Goal: Task Accomplishment & Management: Complete application form

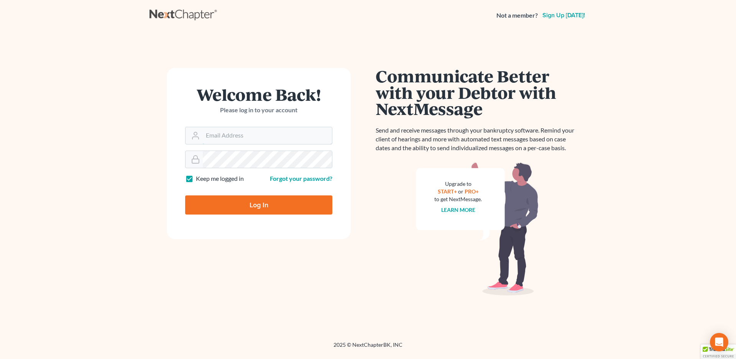
type input "vr@gardnerlawfirm.com"
click at [249, 207] on input "Log In" at bounding box center [258, 205] width 147 height 19
type input "Thinking..."
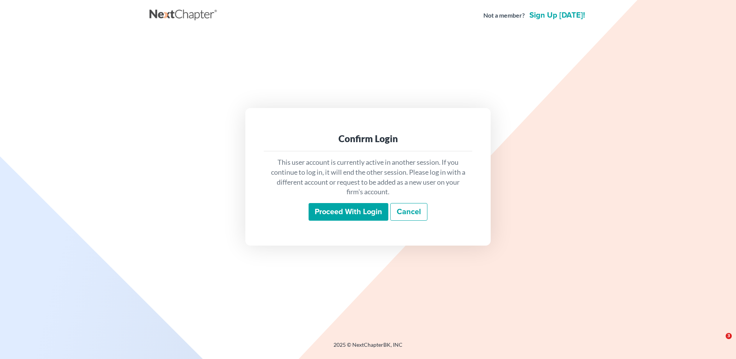
click at [353, 209] on input "Proceed with login" at bounding box center [349, 212] width 80 height 18
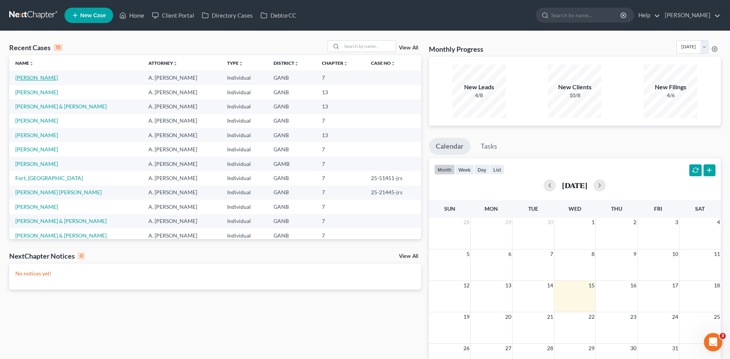
click at [36, 76] on link "[PERSON_NAME]" at bounding box center [36, 77] width 43 height 7
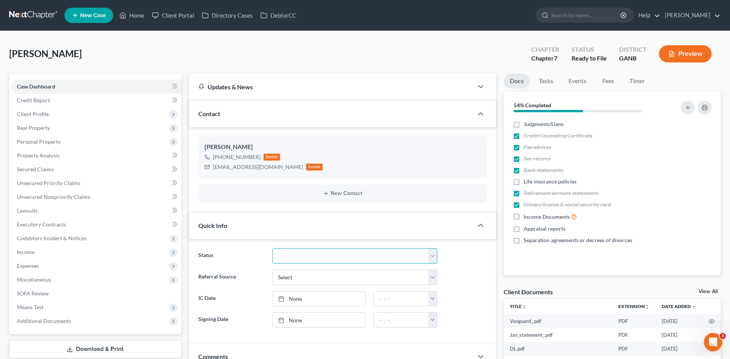
click at [291, 257] on select "Discharged Discharged & Reported Discharge Litigation Dismissal Notice Dismisse…" at bounding box center [354, 255] width 165 height 15
select select "6"
click at [272, 248] on select "Discharged Discharged & Reported Discharge Litigation Dismissal Notice Dismisse…" at bounding box center [354, 255] width 165 height 15
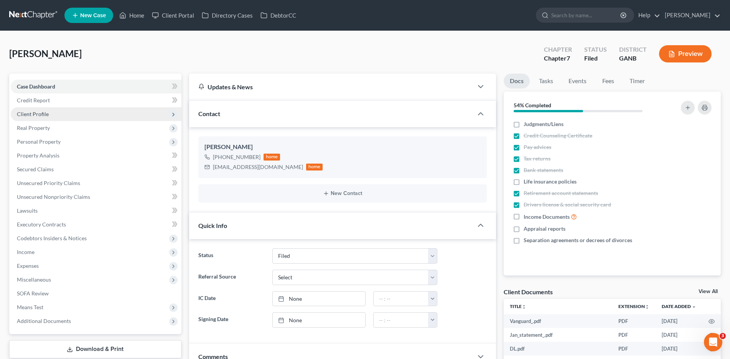
click at [39, 113] on span "Client Profile" at bounding box center [33, 114] width 32 height 7
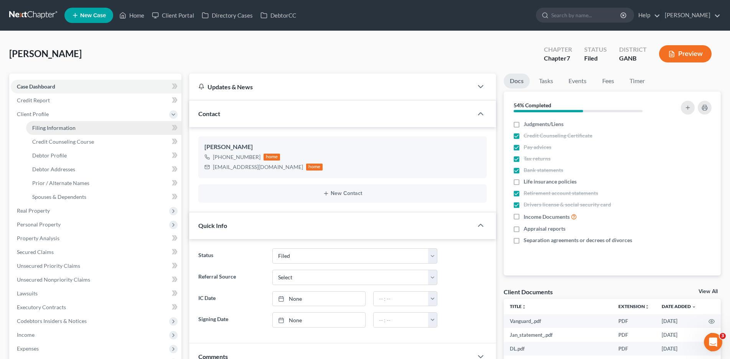
click at [60, 127] on span "Filing Information" at bounding box center [53, 128] width 43 height 7
select select "1"
select select "0"
select select "10"
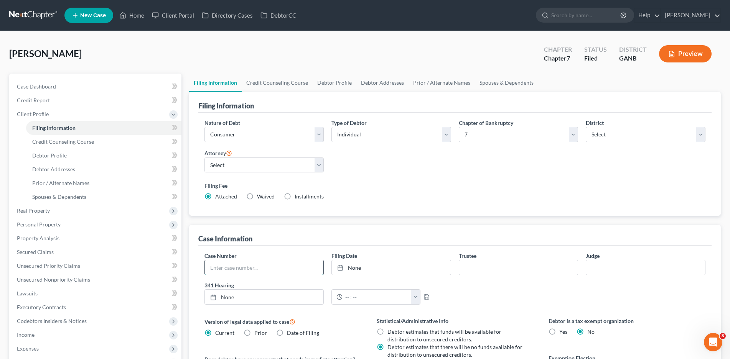
click at [236, 269] on input "text" at bounding box center [264, 267] width 119 height 15
type input "25-21461-jrs"
type input "[DEMOGRAPHIC_DATA]"
click at [133, 18] on link "Home" at bounding box center [131, 15] width 33 height 14
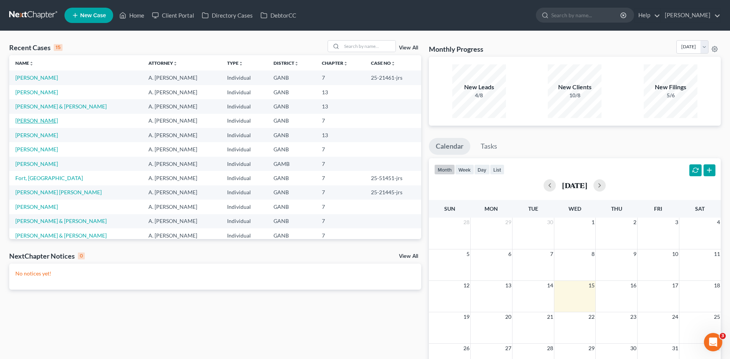
click at [45, 122] on link "[PERSON_NAME]" at bounding box center [36, 120] width 43 height 7
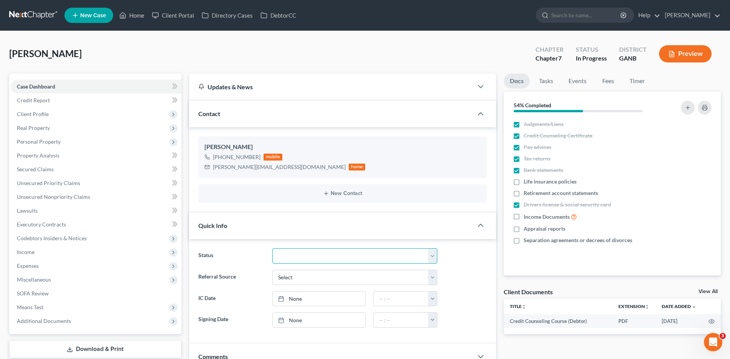
click at [308, 258] on select "Discharged Discharged & Reported Discharge Litigation Dismissal Notice Dismisse…" at bounding box center [354, 255] width 165 height 15
select select "18"
click at [272, 248] on select "Discharged Discharged & Reported Discharge Litigation Dismissal Notice Dismisse…" at bounding box center [354, 255] width 165 height 15
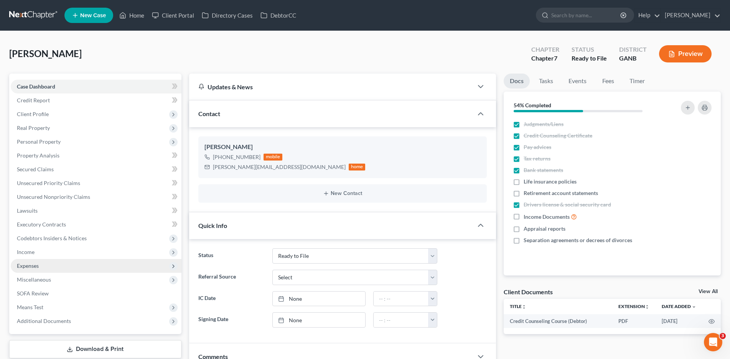
click at [39, 272] on span "Expenses" at bounding box center [96, 266] width 171 height 14
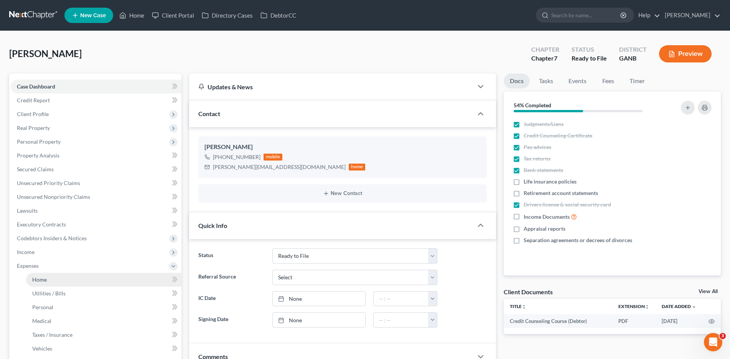
click at [48, 283] on link "Home" at bounding box center [103, 280] width 155 height 14
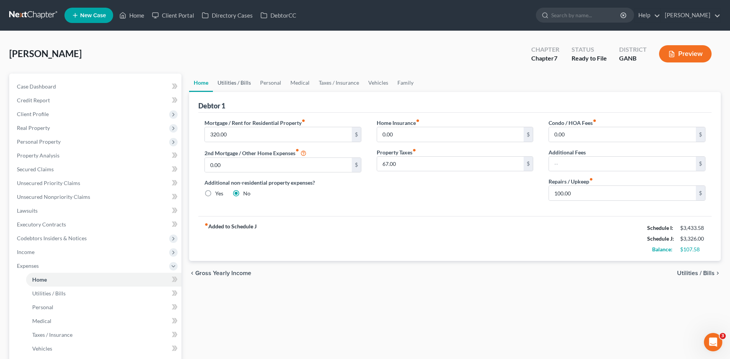
click at [250, 81] on link "Utilities / Bills" at bounding box center [234, 83] width 43 height 18
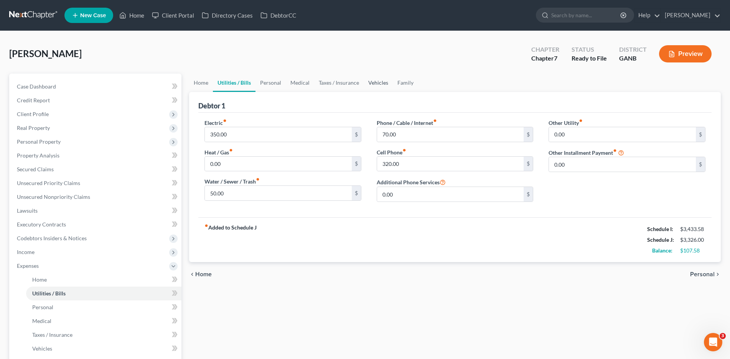
click at [383, 84] on link "Vehicles" at bounding box center [377, 83] width 29 height 18
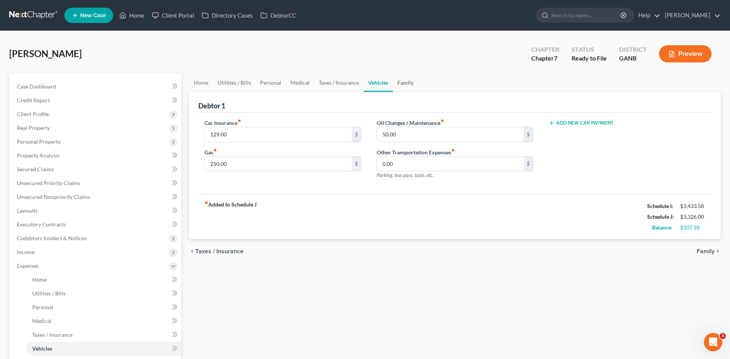
click at [399, 79] on link "Family" at bounding box center [405, 83] width 25 height 18
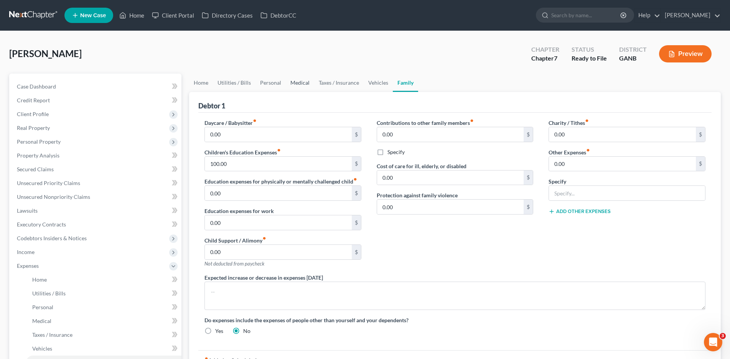
click at [295, 82] on link "Medical" at bounding box center [300, 83] width 28 height 18
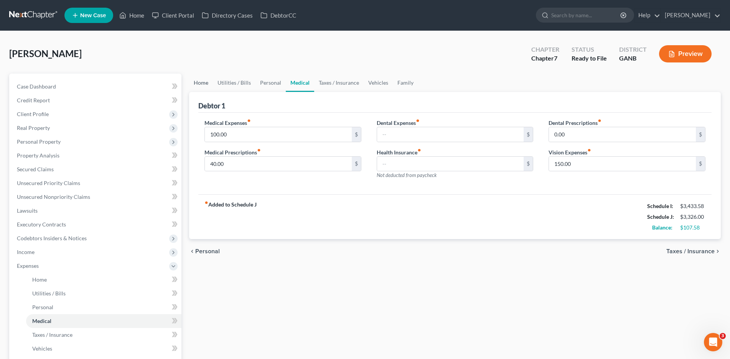
click at [196, 84] on link "Home" at bounding box center [201, 83] width 24 height 18
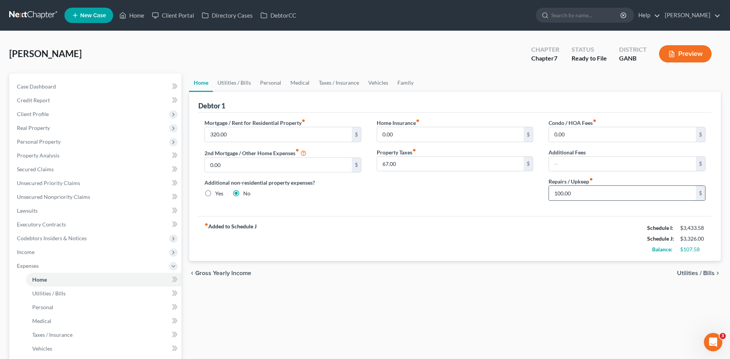
click at [567, 195] on input "100.00" at bounding box center [622, 193] width 147 height 15
type input "150.00"
click at [244, 83] on link "Utilities / Bills" at bounding box center [234, 83] width 43 height 18
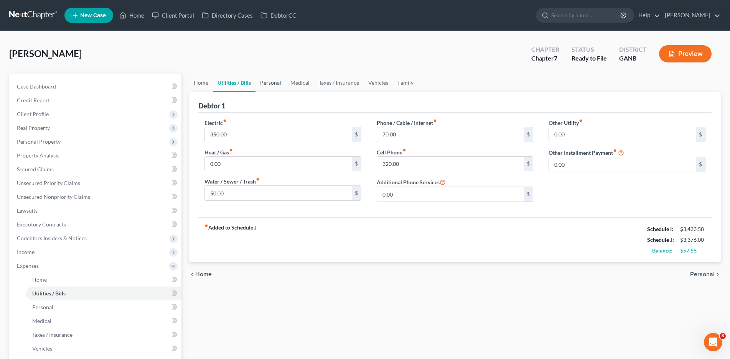
click at [268, 84] on link "Personal" at bounding box center [270, 83] width 30 height 18
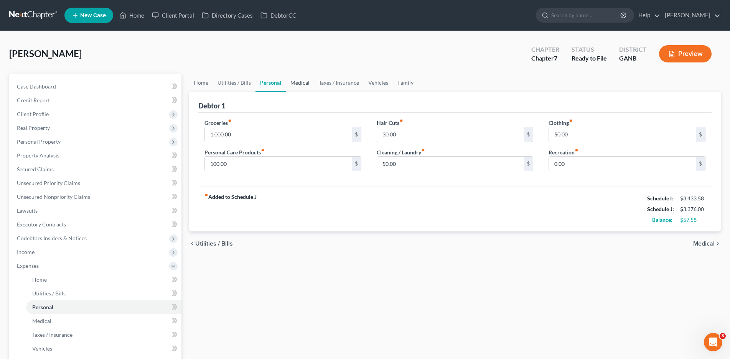
click at [295, 84] on link "Medical" at bounding box center [300, 83] width 28 height 18
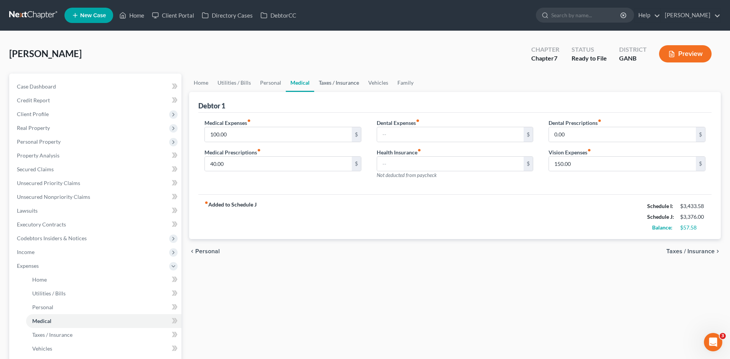
click at [319, 81] on link "Taxes / Insurance" at bounding box center [338, 83] width 49 height 18
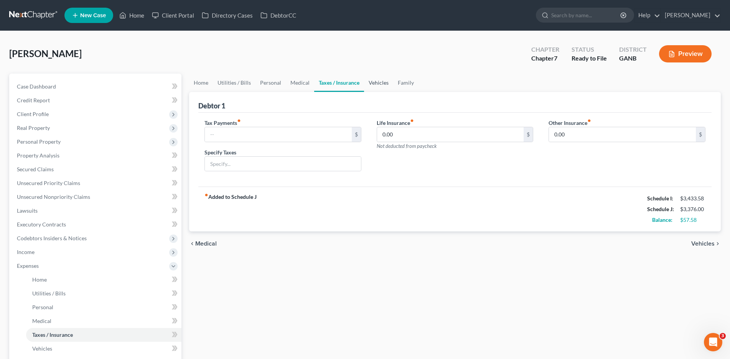
click at [386, 80] on link "Vehicles" at bounding box center [378, 83] width 29 height 18
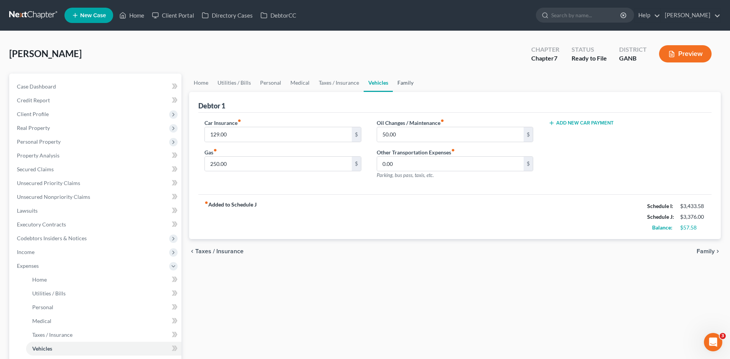
click at [402, 83] on link "Family" at bounding box center [405, 83] width 25 height 18
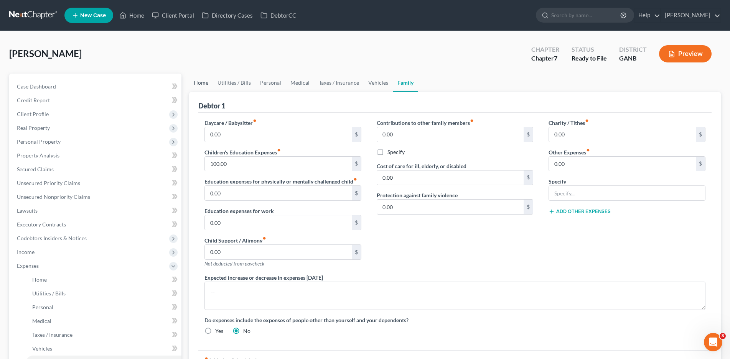
click at [201, 80] on link "Home" at bounding box center [201, 83] width 24 height 18
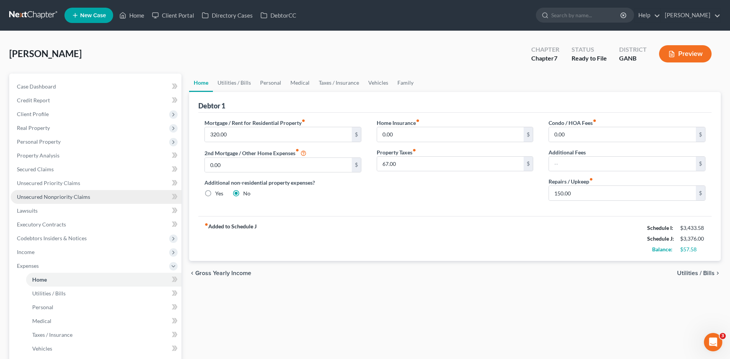
click at [61, 197] on span "Unsecured Nonpriority Claims" at bounding box center [53, 197] width 73 height 7
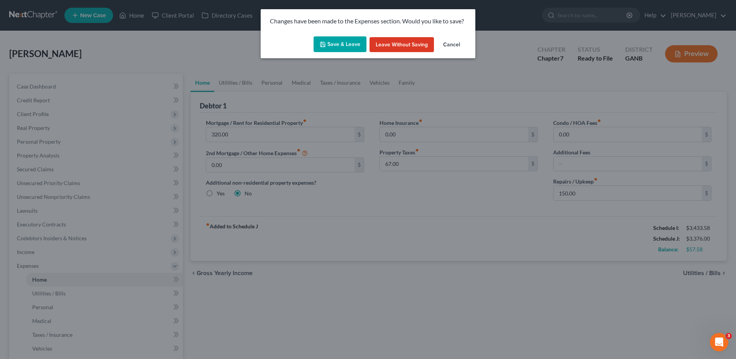
click at [329, 46] on button "Save & Leave" at bounding box center [340, 44] width 53 height 16
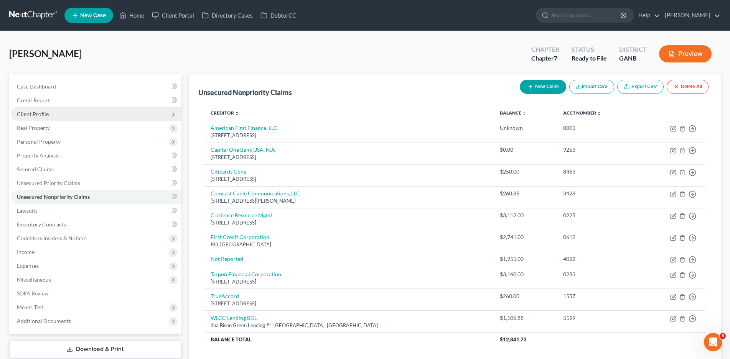
click at [31, 117] on span "Client Profile" at bounding box center [33, 114] width 32 height 7
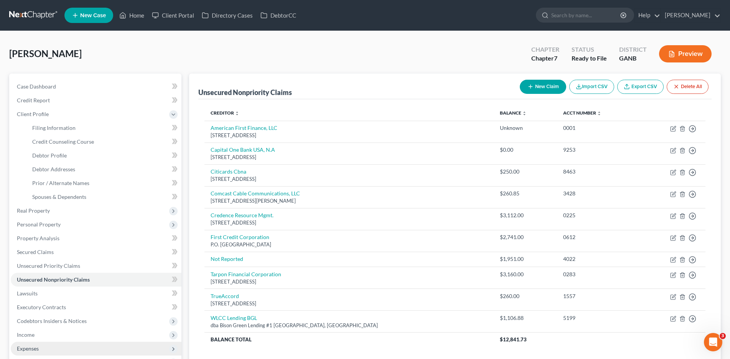
click at [35, 349] on span "Expenses" at bounding box center [28, 348] width 22 height 7
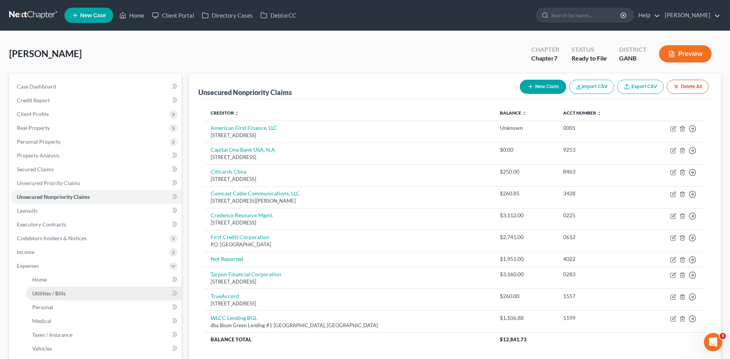
click at [49, 292] on span "Utilities / Bills" at bounding box center [48, 293] width 33 height 7
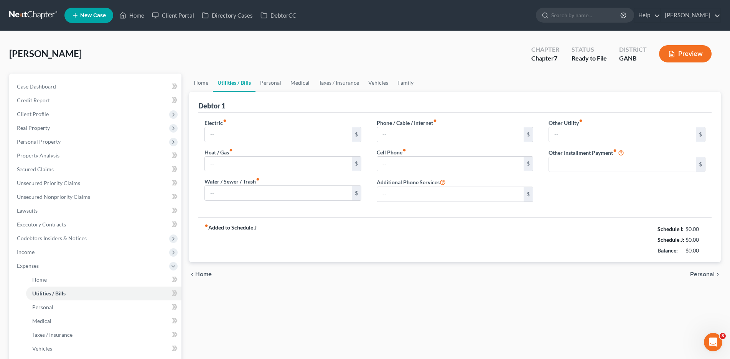
type input "350.00"
type input "0.00"
type input "50.00"
type input "70.00"
type input "320.00"
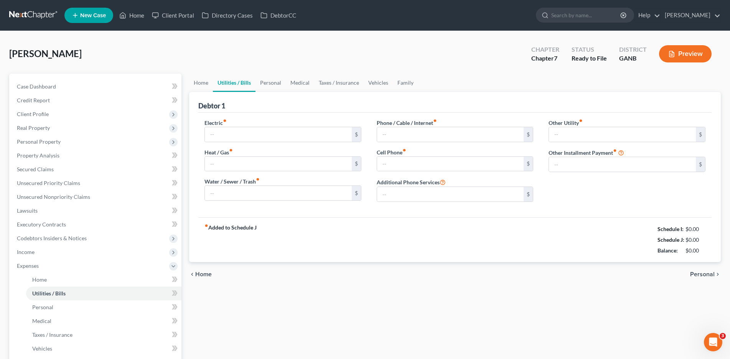
type input "0.00"
click at [390, 136] on input "70.00" at bounding box center [450, 134] width 147 height 15
type input "170.00"
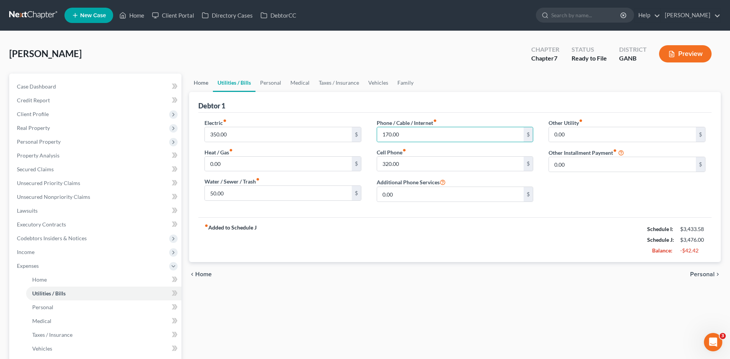
click at [199, 84] on link "Home" at bounding box center [201, 83] width 24 height 18
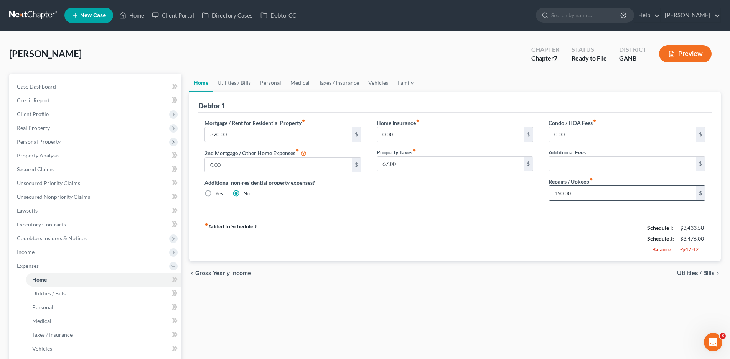
click at [564, 197] on input "150.00" at bounding box center [622, 193] width 147 height 15
type input "100.00"
click at [488, 210] on div "Mortgage / Rent for Residential Property fiber_manual_record 320.00 $ 2nd Mortg…" at bounding box center [454, 165] width 513 height 104
click at [136, 16] on link "Home" at bounding box center [131, 15] width 33 height 14
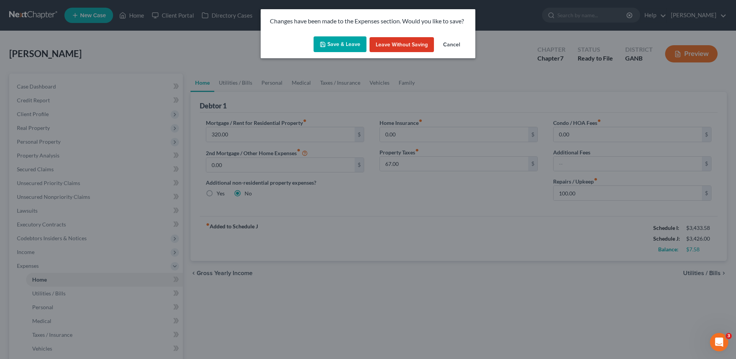
click at [344, 45] on button "Save & Leave" at bounding box center [340, 44] width 53 height 16
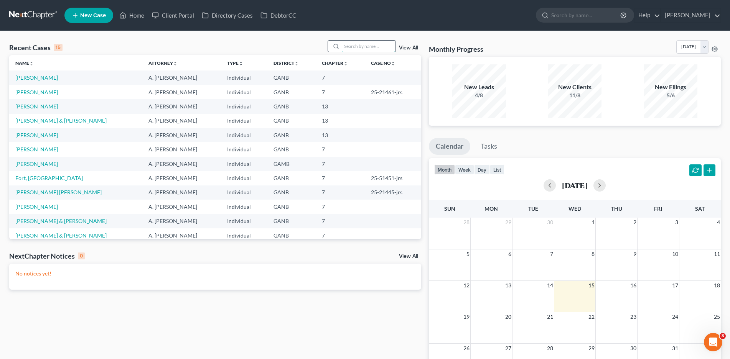
click at [355, 44] on input "search" at bounding box center [369, 46] width 54 height 11
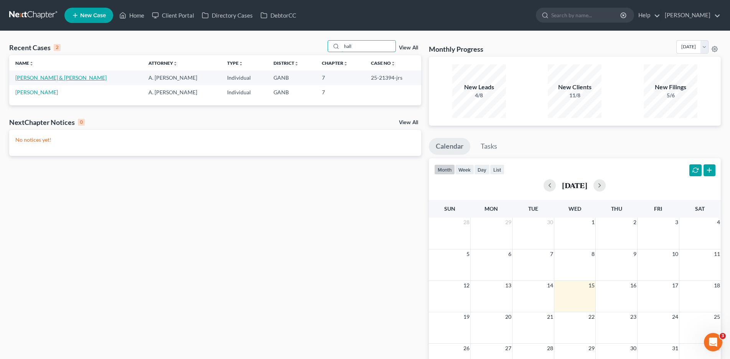
type input "hall"
click at [49, 76] on link "[PERSON_NAME] & [PERSON_NAME]" at bounding box center [60, 77] width 91 height 7
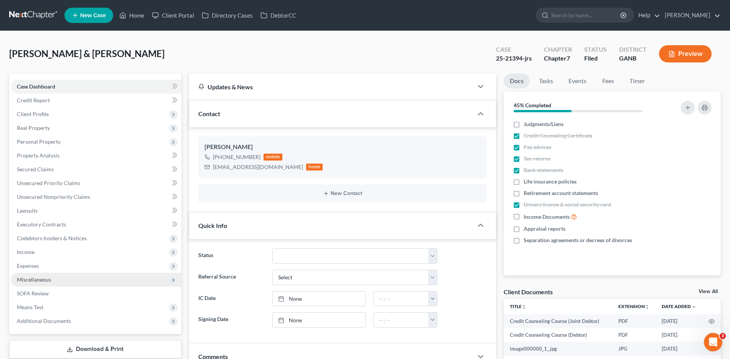
click at [35, 283] on span "Miscellaneous" at bounding box center [34, 279] width 34 height 7
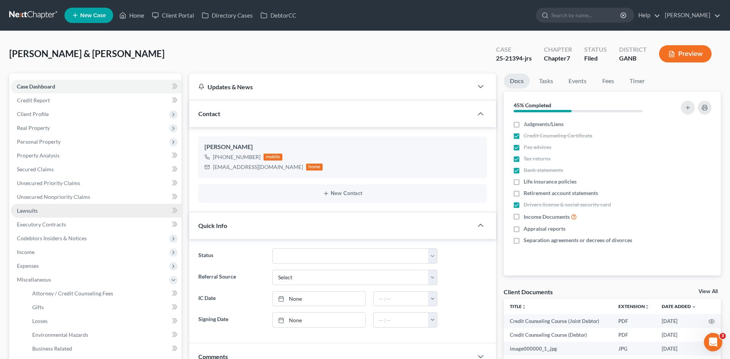
click at [31, 214] on link "Lawsuits" at bounding box center [96, 211] width 171 height 14
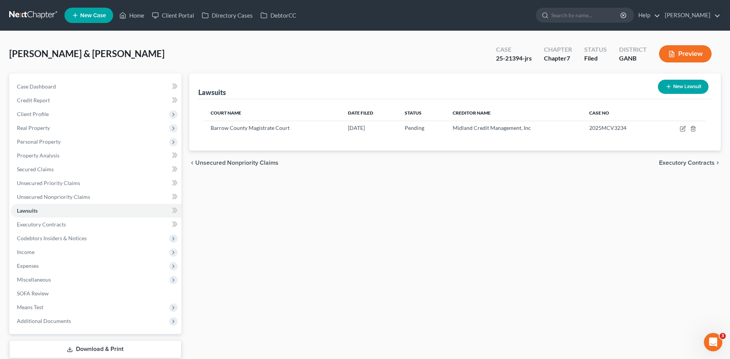
click at [682, 92] on button "New Lawsuit" at bounding box center [683, 87] width 51 height 14
select select "0"
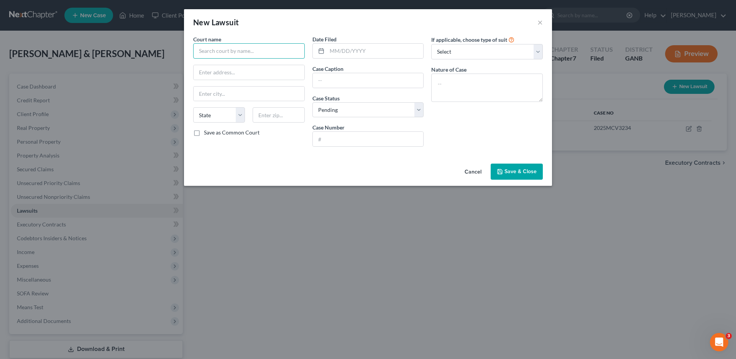
click at [229, 53] on input "text" at bounding box center [249, 50] width 112 height 15
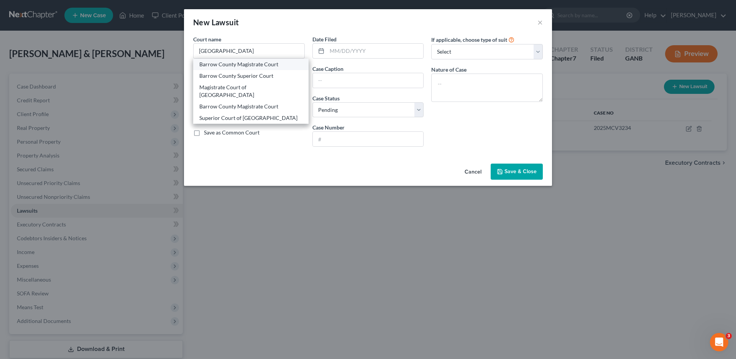
click at [245, 64] on div "Barrow County Magistrate Court" at bounding box center [250, 65] width 103 height 8
type input "Barrow County Magistrate Court"
type input "[STREET_ADDRESS][PERSON_NAME]"
type input "Winder"
select select "10"
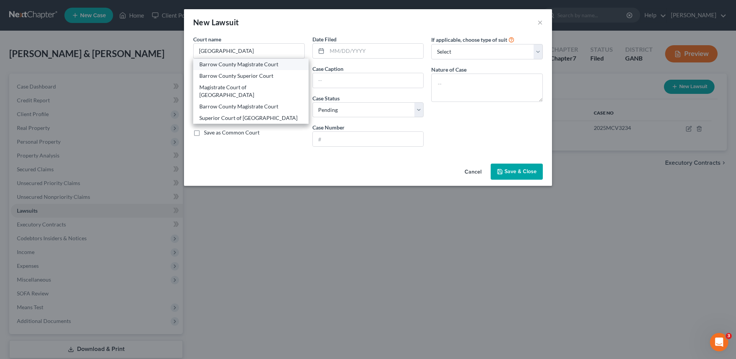
type input "30680"
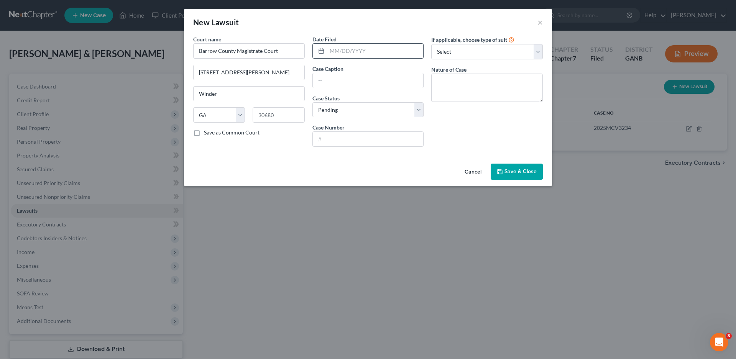
click at [332, 51] on input "text" at bounding box center [375, 51] width 97 height 15
click at [345, 48] on input "text" at bounding box center [375, 51] width 97 height 15
type input "[DATE]"
type input "Midland Credit Management, as assignee of Citibank, N.A v. [PERSON_NAME]"
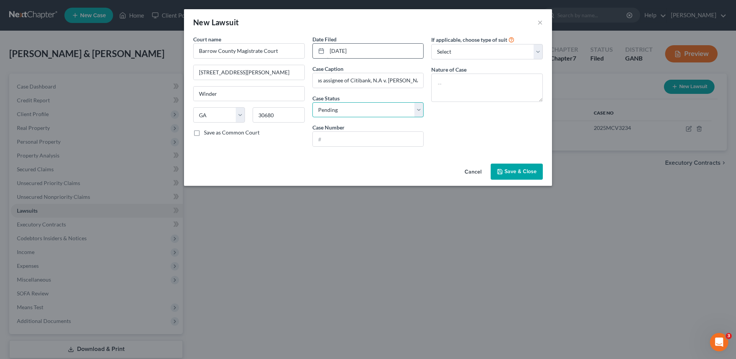
scroll to position [0, 0]
click at [330, 136] on input "text" at bounding box center [368, 139] width 111 height 15
type input "2025MCV3885"
click at [467, 51] on select "Select Repossession Garnishment Foreclosure Attached, Seized, Or Levied Other" at bounding box center [487, 51] width 112 height 15
select select "4"
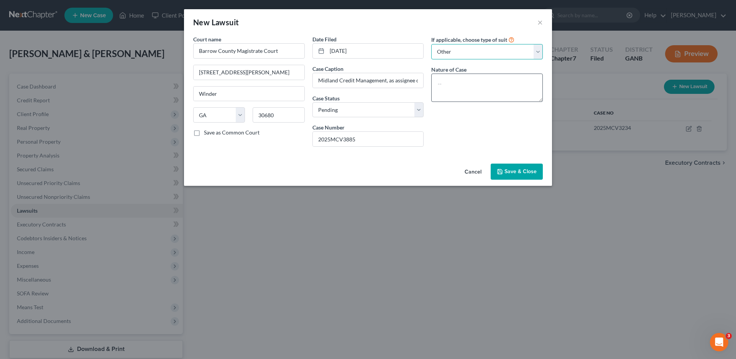
click at [431, 44] on select "Select Repossession Garnishment Foreclosure Attached, Seized, Or Levied Other" at bounding box center [487, 51] width 112 height 15
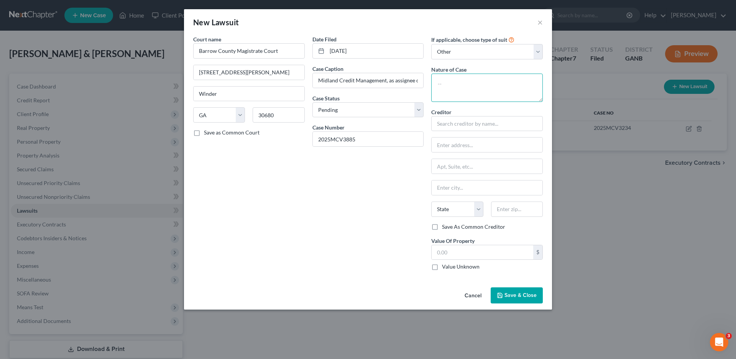
click at [450, 90] on textarea at bounding box center [487, 88] width 112 height 28
type textarea "suit on account"
click at [472, 127] on input "text" at bounding box center [487, 123] width 112 height 15
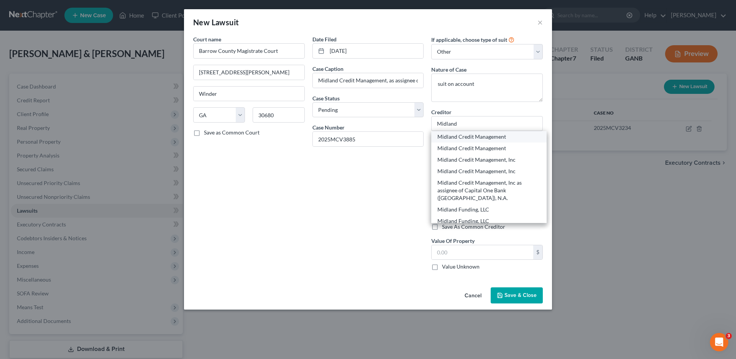
click at [486, 137] on div "Midland Credit Management" at bounding box center [488, 137] width 103 height 8
type input "Midland Credit Management"
type input "350 Camino Del La Reina"
type input "[GEOGRAPHIC_DATA]"
select select "4"
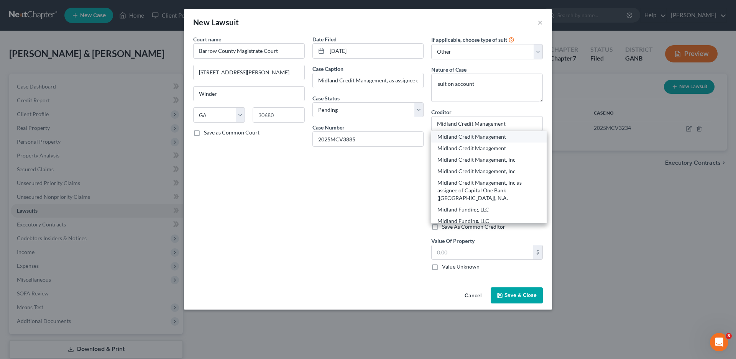
type input "92108"
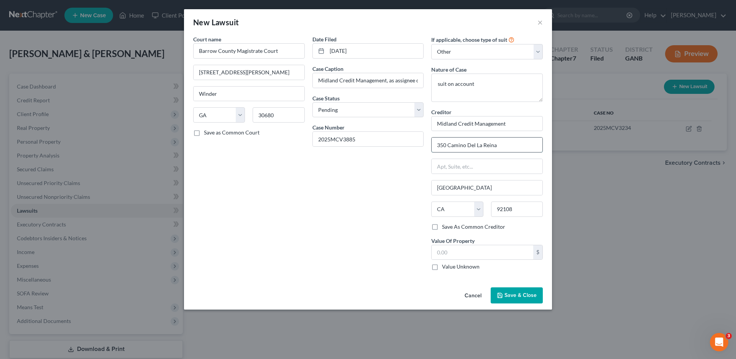
click at [509, 146] on input "350 Camino Del La Reina" at bounding box center [487, 145] width 111 height 15
type input "350 C"
click at [516, 125] on input "Midland Credit Management" at bounding box center [487, 123] width 112 height 15
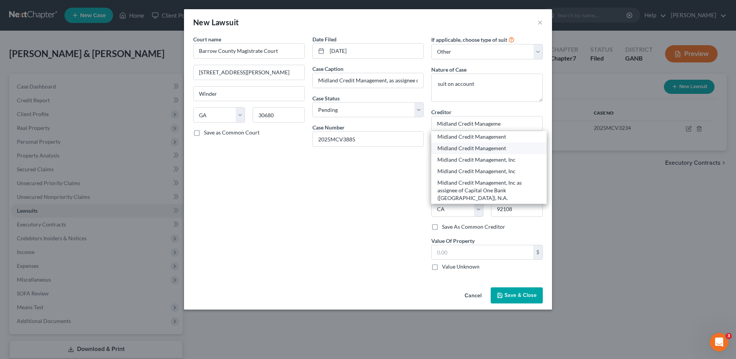
click at [497, 148] on div "Midland Credit Management" at bounding box center [488, 149] width 103 height 8
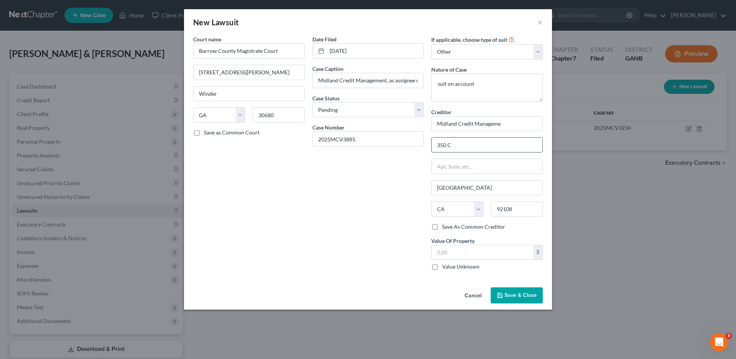
type input "Midland Credit Management"
type input "350 Camino Del La Reina"
click at [509, 124] on input "Midland Credit Management" at bounding box center [487, 123] width 112 height 15
click at [510, 125] on input "Midland Credit Management" at bounding box center [487, 123] width 112 height 15
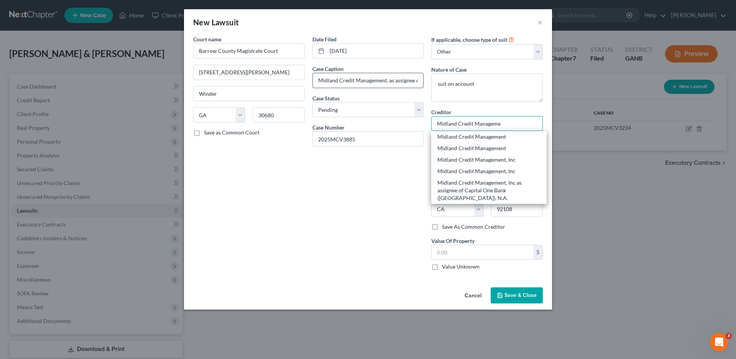
type input "Midland Credit Manageme"
click at [387, 81] on input "Midland Credit Management, as assignee of Citibank, N.A v. [PERSON_NAME]" at bounding box center [368, 80] width 111 height 15
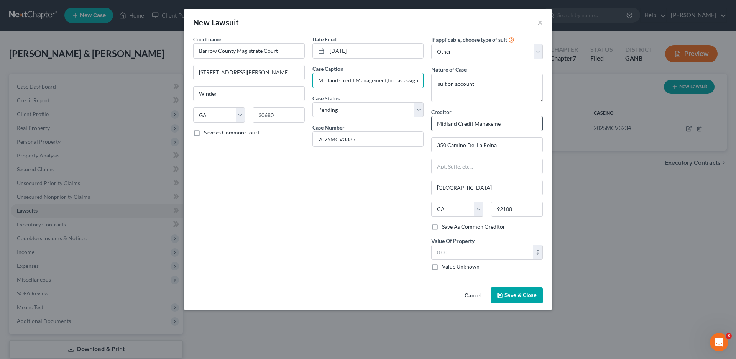
type input "Midland Credit Management,Inc, as assignee of Citibank, N.A v. [PERSON_NAME]"
click at [513, 128] on input "Midland Credit Manageme" at bounding box center [487, 123] width 112 height 15
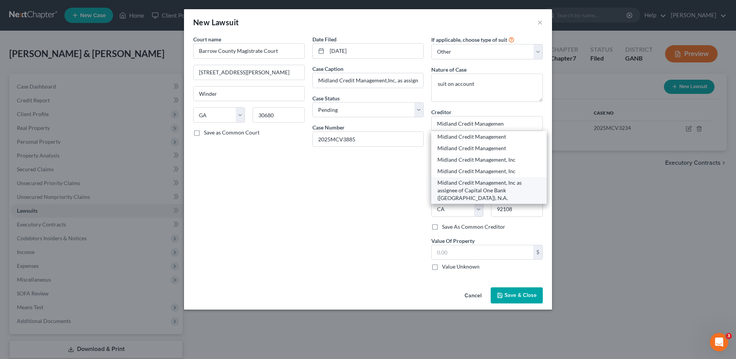
click at [489, 186] on div "Midland Credit Management, Inc as assignee of Capital One Bank ([GEOGRAPHIC_DAT…" at bounding box center [488, 190] width 103 height 23
type input "Midland Credit Management, Inc as assignee of Capital One Bank ([GEOGRAPHIC_DAT…"
type input "c/o [PERSON_NAME] / [PERSON_NAME] Pite Haan, LLP"
type input "P.O. Box 7389"
type input "Marietta"
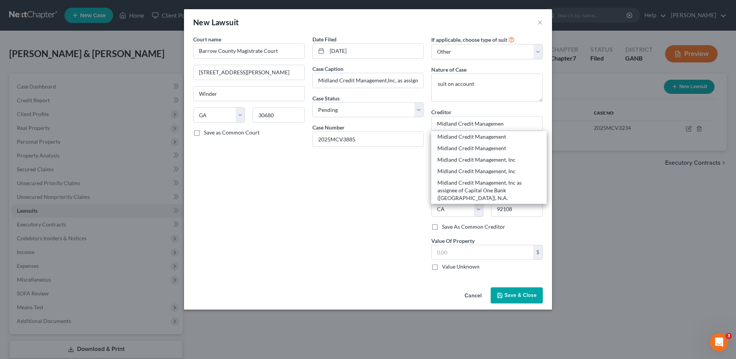
select select "10"
type input "30065"
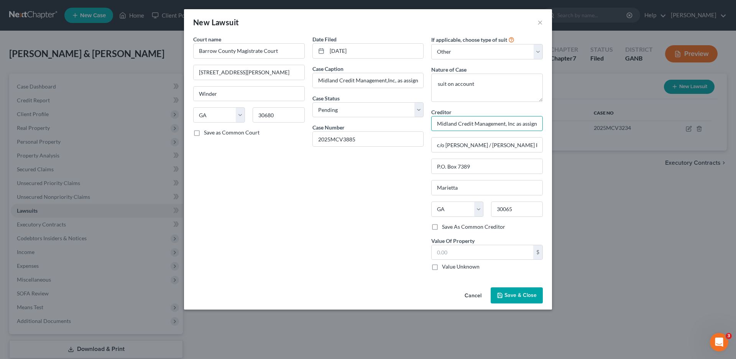
click at [518, 125] on input "Midland Credit Management, Inc as assignee of Capital One Bank ([GEOGRAPHIC_DAT…" at bounding box center [487, 123] width 112 height 15
type input "Midland Credit Management, Inc as assignee of Citibank ([GEOGRAPHIC_DATA]), N.A."
drag, startPoint x: 482, startPoint y: 144, endPoint x: 501, endPoint y: 157, distance: 22.6
click at [483, 145] on input "c/o [PERSON_NAME] / [PERSON_NAME] Pite Haan, LLP" at bounding box center [487, 145] width 111 height 15
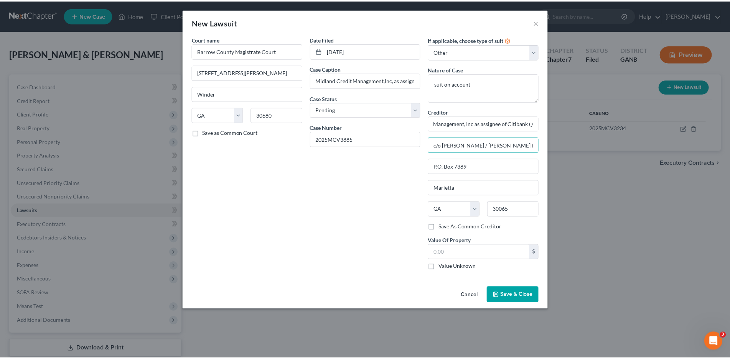
scroll to position [0, 0]
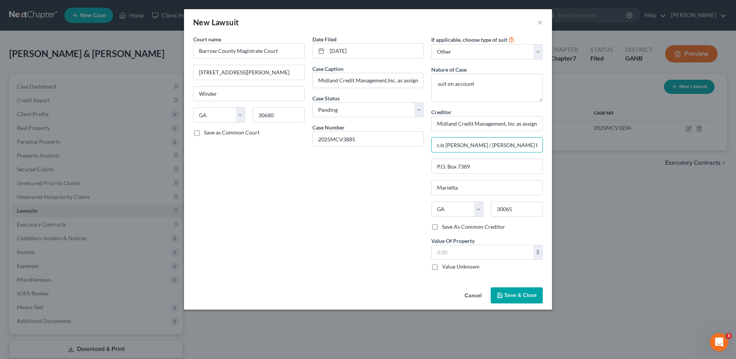
type input "c/o [PERSON_NAME] / [PERSON_NAME] Pite Haan, LLP"
click at [442, 268] on label "Value Unknown" at bounding box center [461, 267] width 38 height 8
click at [445, 268] on input "Value Unknown" at bounding box center [447, 265] width 5 height 5
checkbox input "true"
type input "0.00"
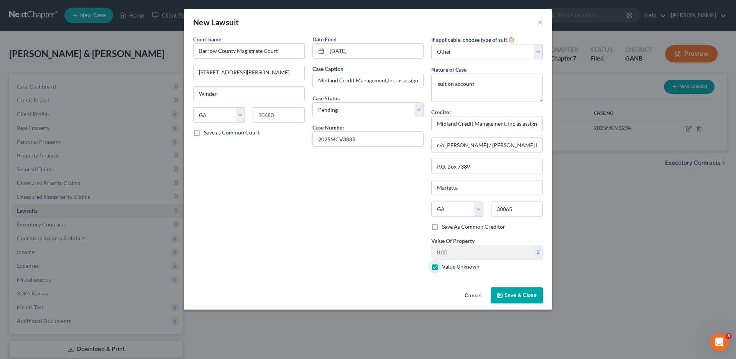
click at [442, 226] on label "Save As Common Creditor" at bounding box center [473, 227] width 63 height 8
click at [445, 226] on input "Save As Common Creditor" at bounding box center [447, 225] width 5 height 5
checkbox input "true"
click at [521, 292] on button "Save & Close" at bounding box center [517, 296] width 52 height 16
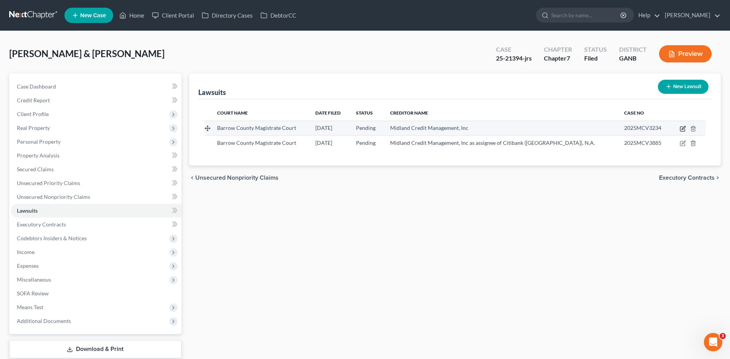
click at [682, 126] on icon "button" at bounding box center [682, 129] width 6 height 6
select select "10"
select select "0"
select select "4"
select select "10"
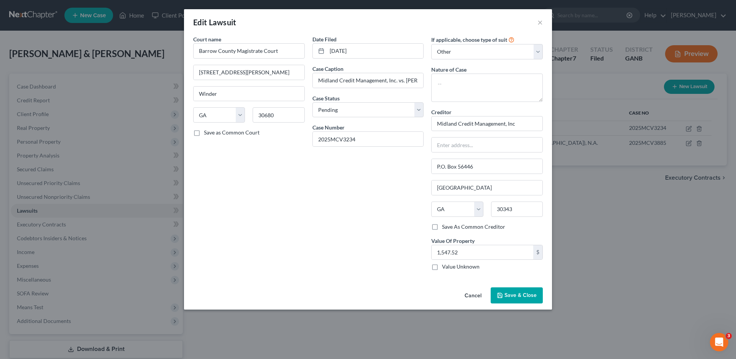
click at [511, 297] on span "Save & Close" at bounding box center [521, 295] width 32 height 7
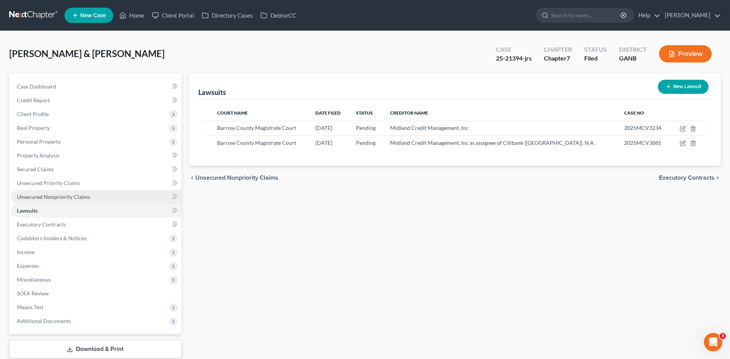
click at [53, 197] on span "Unsecured Nonpriority Claims" at bounding box center [53, 197] width 73 height 7
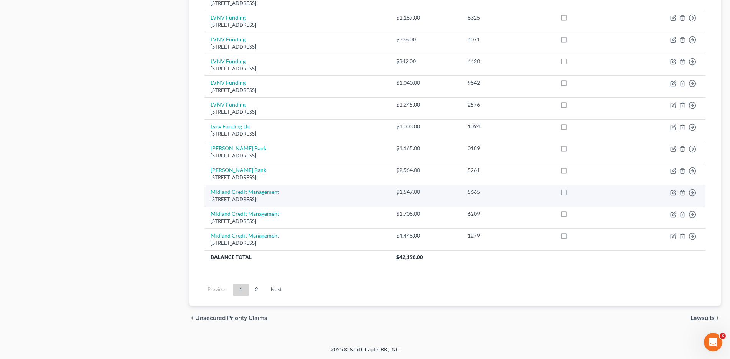
scroll to position [528, 0]
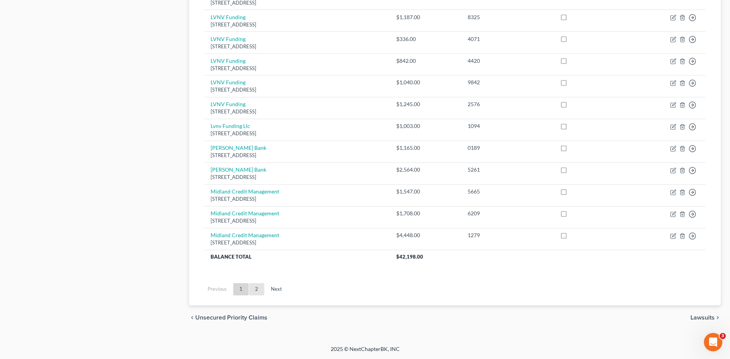
click at [255, 291] on link "2" at bounding box center [256, 289] width 15 height 12
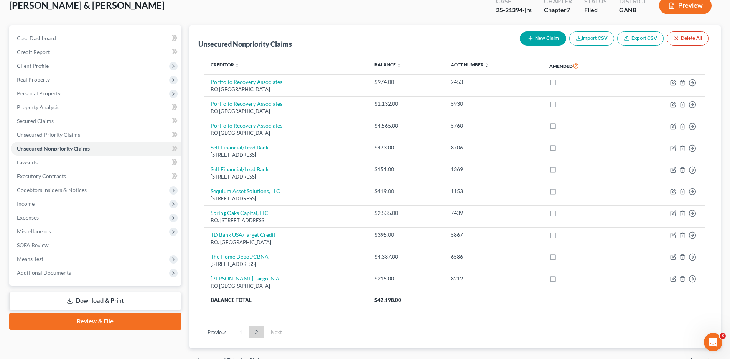
scroll to position [91, 0]
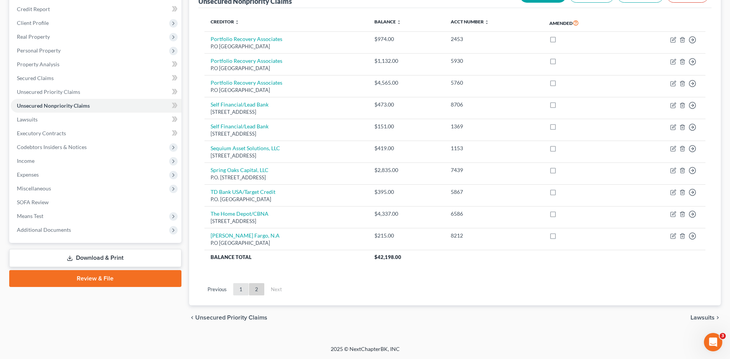
click at [243, 292] on link "1" at bounding box center [240, 289] width 15 height 12
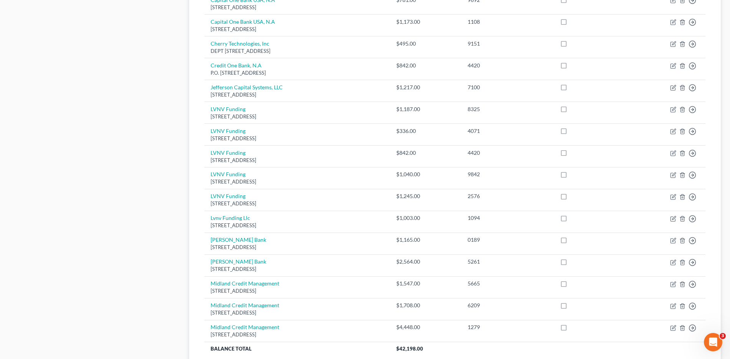
scroll to position [528, 0]
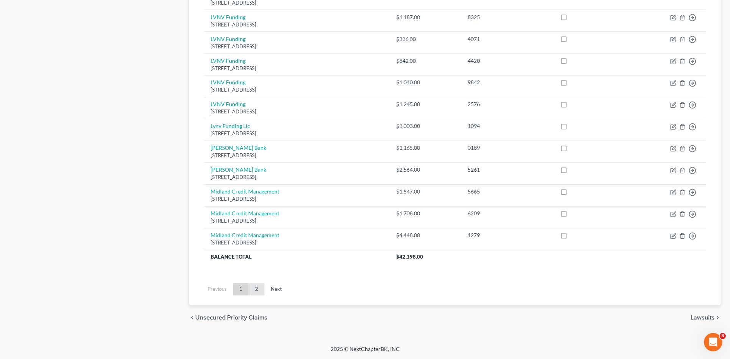
click at [257, 294] on link "2" at bounding box center [256, 289] width 15 height 12
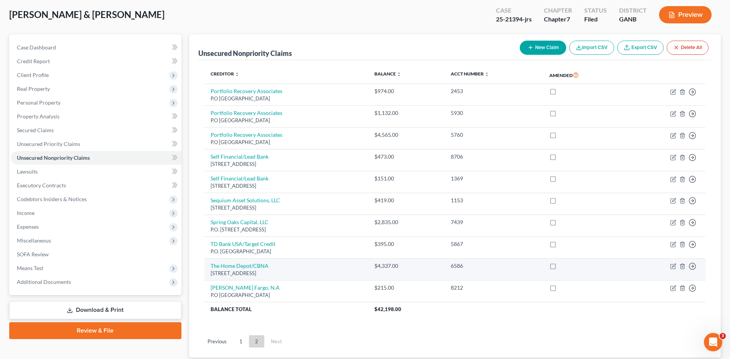
scroll to position [0, 0]
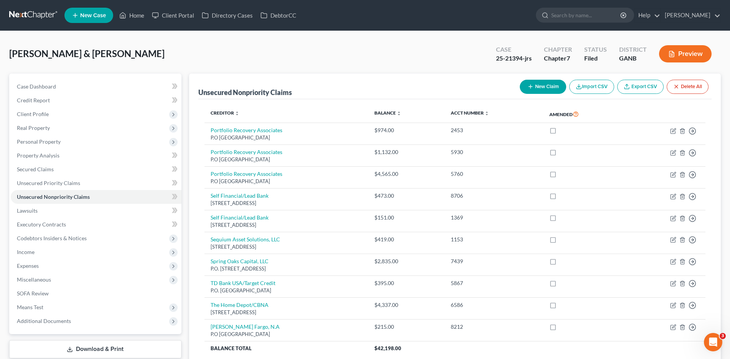
click at [543, 86] on button "New Claim" at bounding box center [543, 87] width 46 height 14
select select "2"
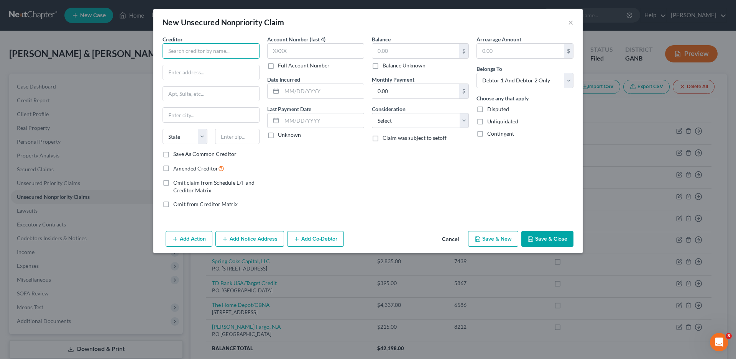
click at [226, 47] on input "text" at bounding box center [211, 50] width 97 height 15
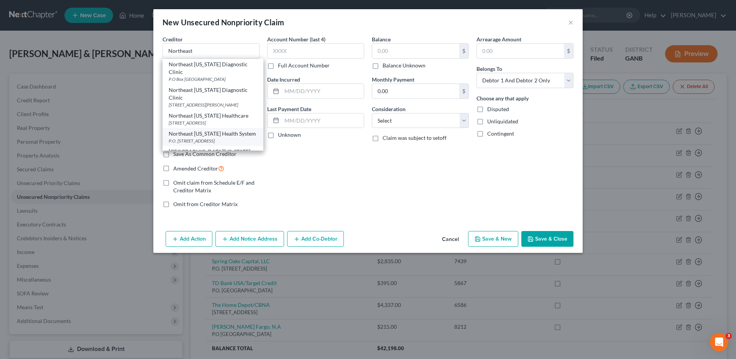
click at [224, 138] on div "Northeast [US_STATE] Health System" at bounding box center [213, 134] width 89 height 8
type input "Northeast [US_STATE] Health System"
type input "P.O. Box 129"
type input "Oakwood"
select select "10"
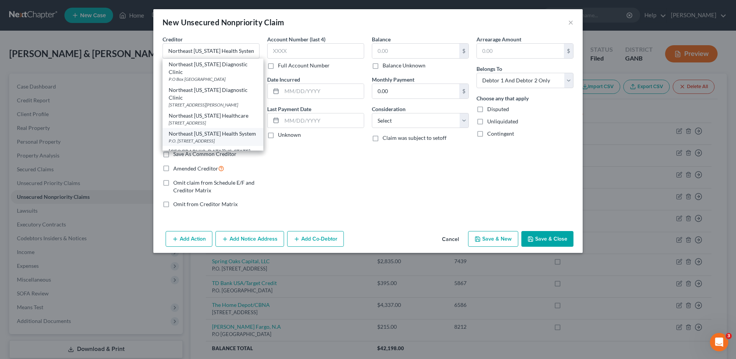
type input "30566"
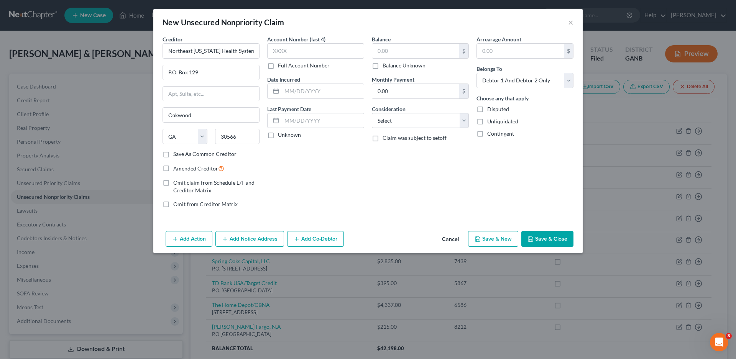
click at [278, 136] on label "Unknown" at bounding box center [289, 135] width 23 height 8
click at [281, 136] on input "Unknown" at bounding box center [283, 133] width 5 height 5
checkbox input "true"
click at [290, 92] on input "text" at bounding box center [323, 91] width 82 height 15
type input "[DATE]"
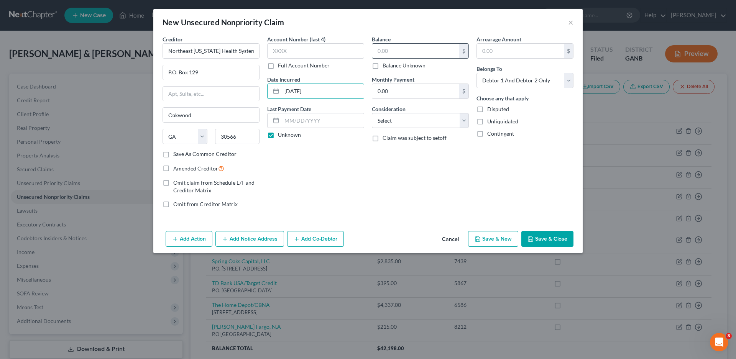
click at [391, 49] on input "text" at bounding box center [415, 51] width 87 height 15
type input "1,850.00"
click at [388, 118] on select "Select Cable / Satellite Services Collection Agency Credit Card Debt Debt Couns…" at bounding box center [420, 120] width 97 height 15
select select "9"
click at [372, 113] on select "Select Cable / Satellite Services Collection Agency Credit Card Debt Debt Couns…" at bounding box center [420, 120] width 97 height 15
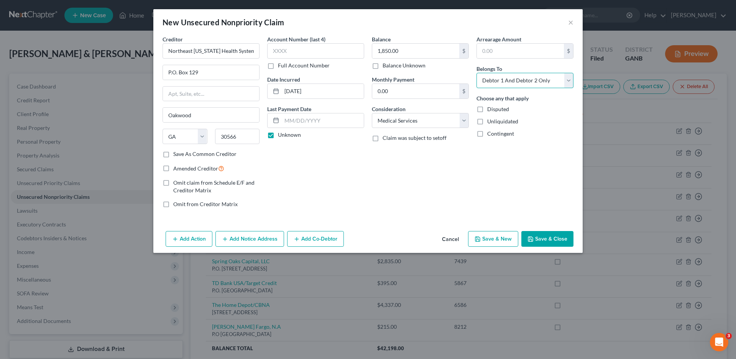
click at [528, 79] on select "Select Debtor 1 Only Debtor 2 Only Debtor 1 And Debtor 2 Only At Least One Of T…" at bounding box center [525, 80] width 97 height 15
select select "0"
click at [477, 73] on select "Select Debtor 1 Only Debtor 2 Only Debtor 1 And Debtor 2 Only At Least One Of T…" at bounding box center [525, 80] width 97 height 15
click at [294, 49] on input "text" at bounding box center [315, 50] width 97 height 15
type input "3649"
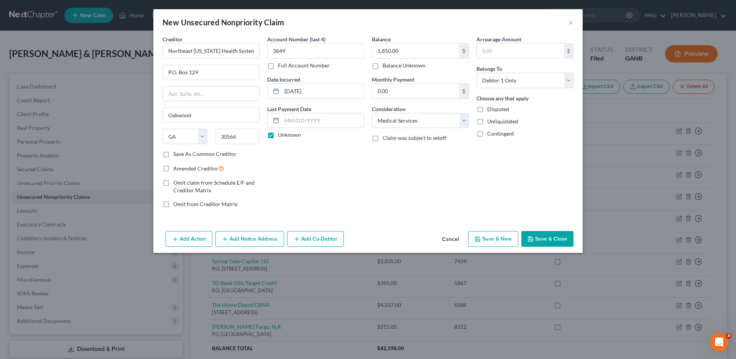
click at [561, 239] on button "Save & Close" at bounding box center [547, 239] width 52 height 16
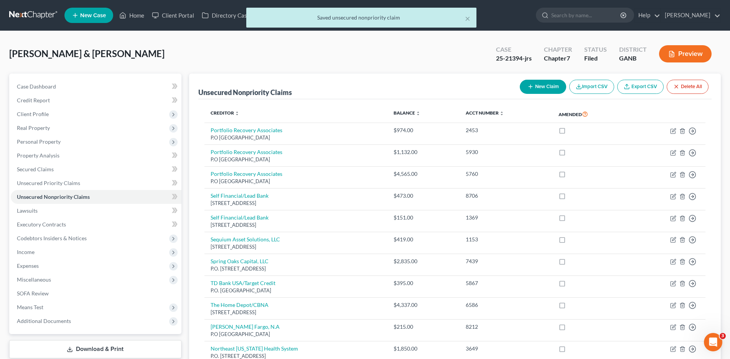
click at [123, 344] on link "Download & Print" at bounding box center [95, 349] width 172 height 18
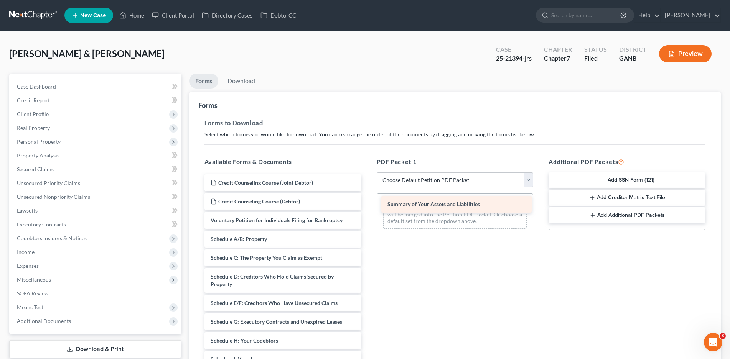
drag, startPoint x: 245, startPoint y: 237, endPoint x: 418, endPoint y: 201, distance: 176.9
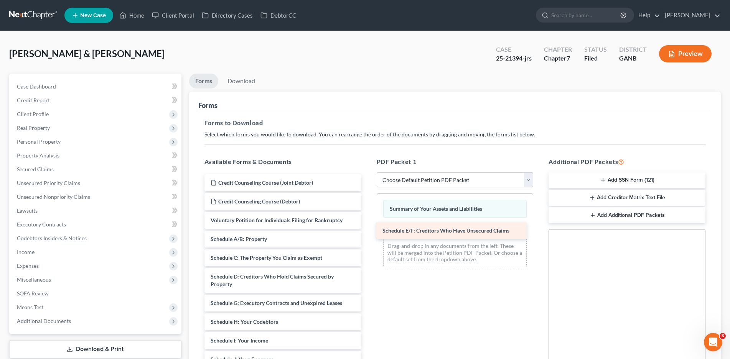
drag, startPoint x: 253, startPoint y: 304, endPoint x: 425, endPoint y: 232, distance: 186.4
click at [367, 232] on div "Schedule E/F: Creditors Who Have Unsecured Claims Credit Counseling Course (Joi…" at bounding box center [282, 361] width 169 height 375
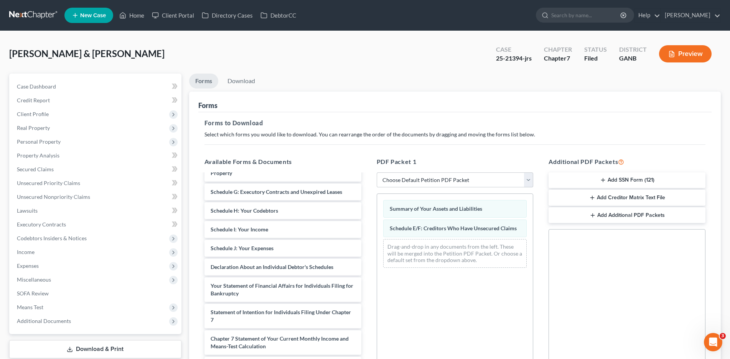
scroll to position [115, 0]
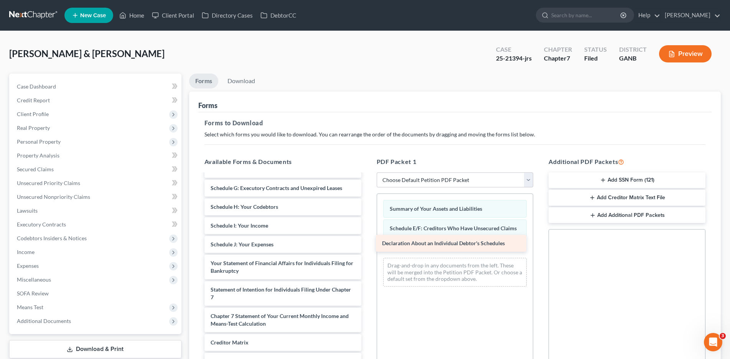
drag, startPoint x: 235, startPoint y: 259, endPoint x: 406, endPoint y: 239, distance: 172.5
click at [367, 239] on div "Declaration About an Individual Debtor's Schedules Credit Counseling Course (Jo…" at bounding box center [282, 237] width 169 height 356
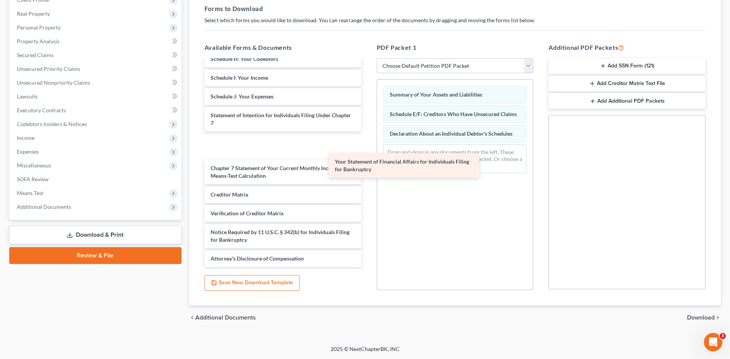
scroll to position [122, 0]
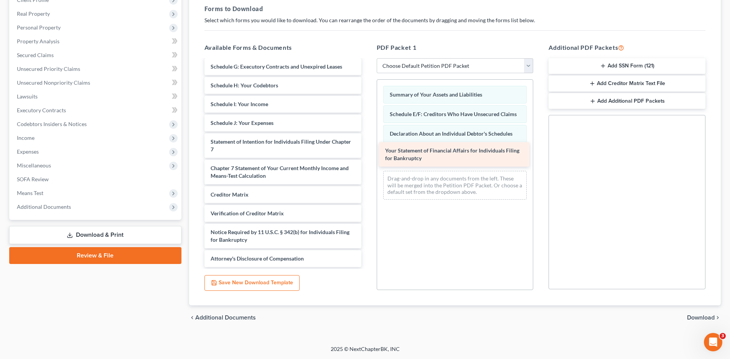
drag, startPoint x: 243, startPoint y: 120, endPoint x: 418, endPoint y: 155, distance: 178.0
click at [367, 155] on div "Your Statement of Financial Affairs for Individuals Filing for Bankruptcy Credi…" at bounding box center [282, 102] width 169 height 329
click at [703, 316] on span "Download" at bounding box center [701, 318] width 28 height 6
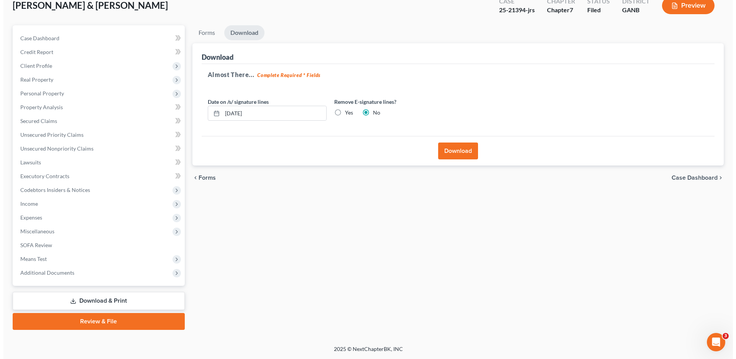
scroll to position [48, 0]
click at [455, 151] on button "Download" at bounding box center [455, 151] width 40 height 17
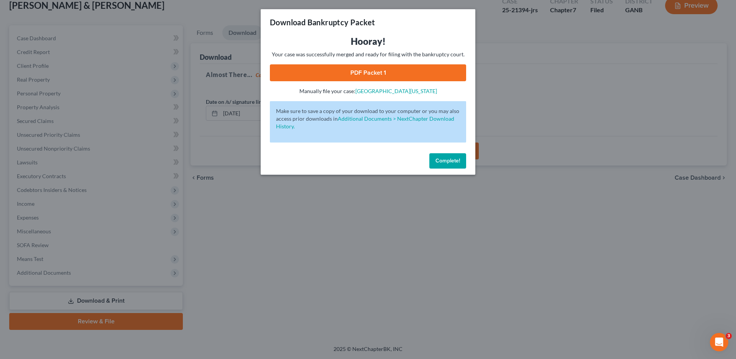
click at [364, 70] on link "PDF Packet 1" at bounding box center [368, 72] width 196 height 17
